Goal: Contribute content

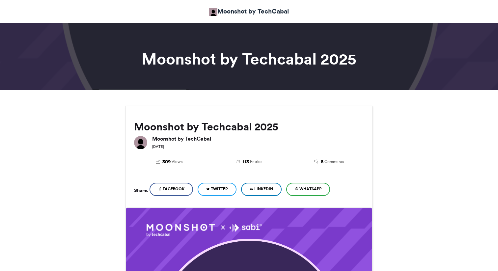
click at [220, 190] on span "Twitter" at bounding box center [219, 189] width 17 height 6
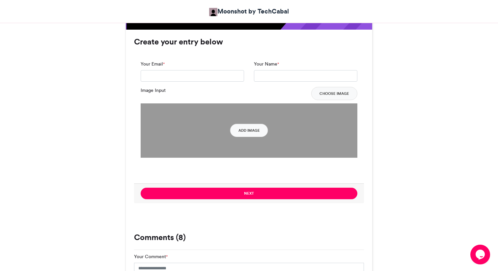
scroll to position [443, 0]
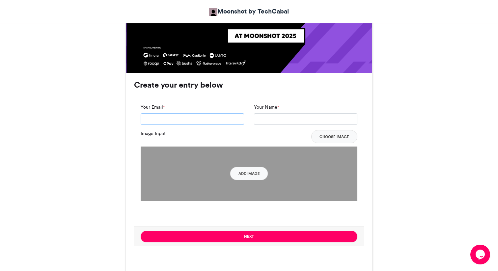
click at [208, 123] on input "Your Email *" at bounding box center [192, 119] width 103 height 12
type input "**********"
click at [269, 121] on input "Your Name *" at bounding box center [305, 119] width 103 height 12
type input "**********"
click at [256, 172] on button "Add Image" at bounding box center [249, 173] width 38 height 13
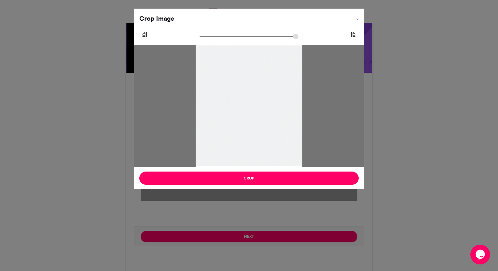
drag, startPoint x: 276, startPoint y: 84, endPoint x: 279, endPoint y: 64, distance: 20.0
click at [279, 64] on div at bounding box center [249, 96] width 106 height 142
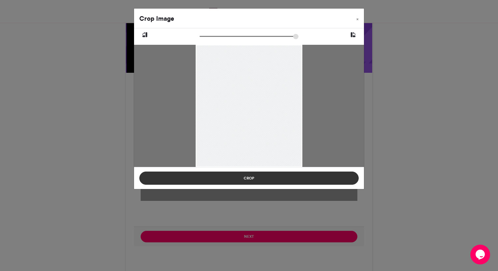
click at [273, 176] on button "Crop" at bounding box center [248, 178] width 219 height 13
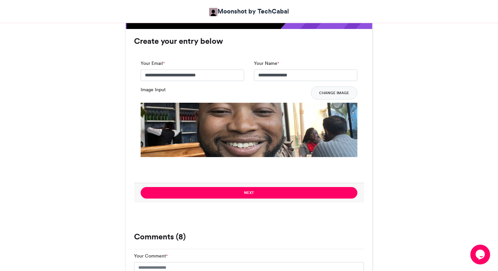
scroll to position [496, 0]
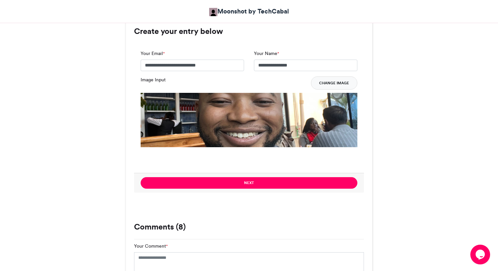
click at [337, 83] on button "Change Image" at bounding box center [334, 82] width 46 height 13
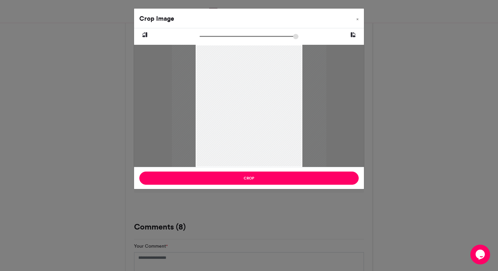
drag, startPoint x: 287, startPoint y: 123, endPoint x: 287, endPoint y: 106, distance: 16.1
click at [287, 106] on div at bounding box center [249, 90] width 154 height 206
type input "******"
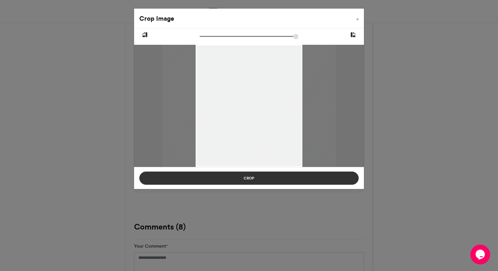
click at [281, 180] on button "Crop" at bounding box center [248, 178] width 219 height 13
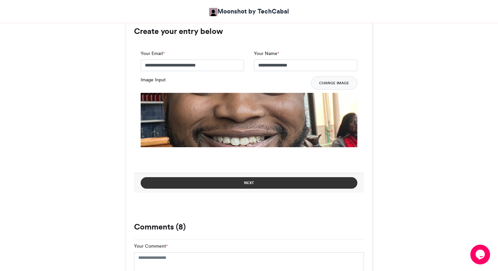
click at [292, 182] on button "Next" at bounding box center [249, 183] width 217 height 12
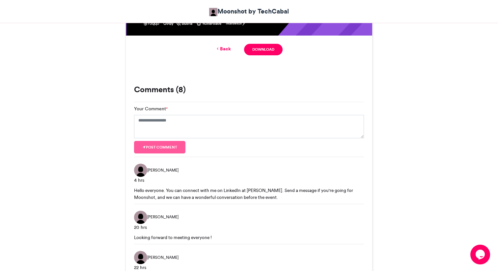
scroll to position [438, 0]
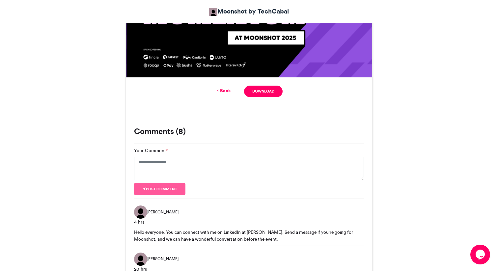
click at [225, 89] on link "Back" at bounding box center [222, 90] width 15 height 7
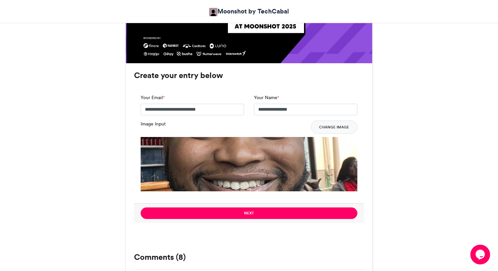
scroll to position [440, 0]
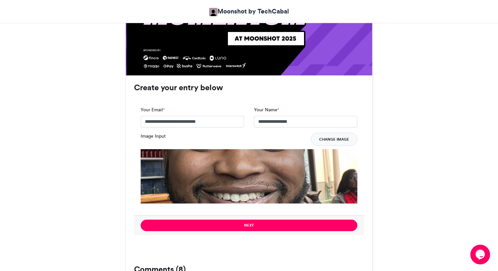
click at [337, 139] on button "Change Image" at bounding box center [334, 139] width 46 height 13
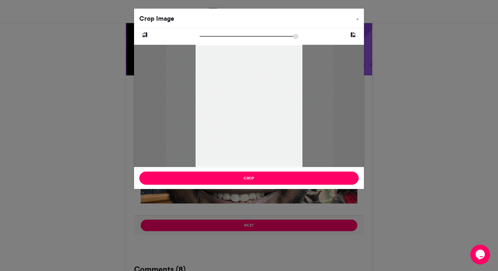
drag, startPoint x: 255, startPoint y: 106, endPoint x: 256, endPoint y: 92, distance: 14.2
click at [256, 92] on div at bounding box center [249, 91] width 167 height 223
type input "******"
drag, startPoint x: 254, startPoint y: 89, endPoint x: 256, endPoint y: 78, distance: 11.3
click at [256, 78] on div at bounding box center [250, 84] width 131 height 176
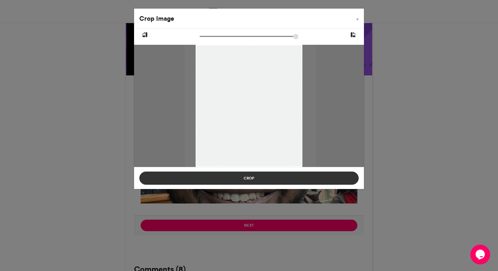
click at [256, 177] on button "Crop" at bounding box center [248, 178] width 219 height 13
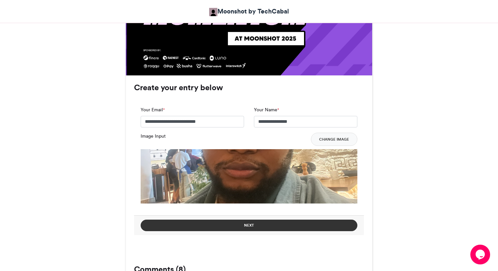
click at [245, 224] on button "Next" at bounding box center [249, 226] width 217 height 12
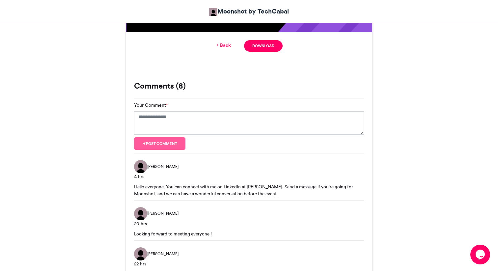
scroll to position [481, 0]
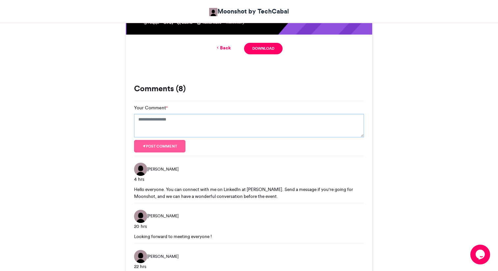
click at [221, 128] on textarea "Your Comment *" at bounding box center [249, 126] width 230 height 24
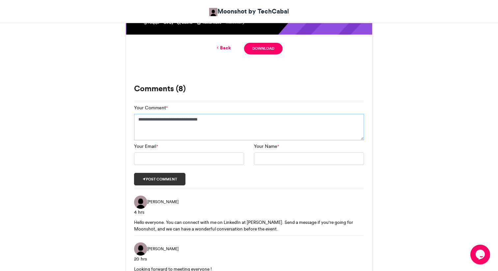
type textarea "**********"
click at [174, 183] on button "Post comment" at bounding box center [159, 179] width 51 height 13
click at [190, 159] on input "Your Email *" at bounding box center [189, 158] width 110 height 13
type input "**********"
click at [263, 156] on input "Your Name *" at bounding box center [309, 158] width 110 height 13
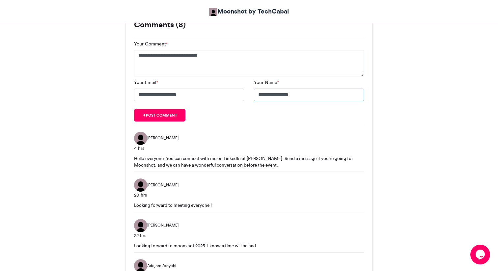
scroll to position [541, 0]
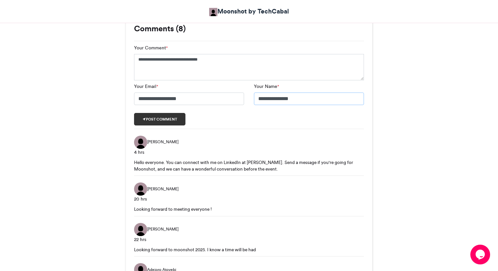
type input "**********"
click at [173, 120] on button "Post comment" at bounding box center [159, 119] width 51 height 13
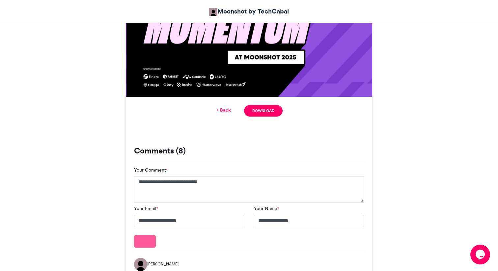
scroll to position [397, 0]
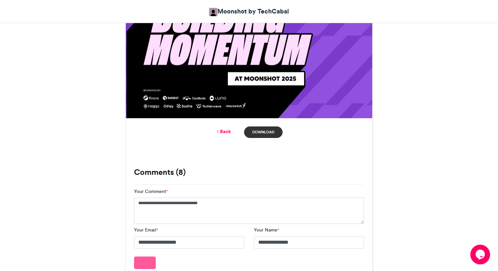
click at [262, 128] on link "Download" at bounding box center [263, 132] width 39 height 12
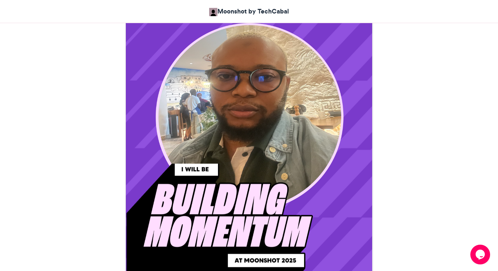
scroll to position [213, 0]
